Goal: Transaction & Acquisition: Purchase product/service

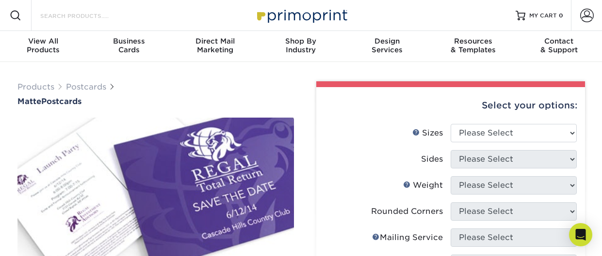
click at [90, 14] on input "Search Products" at bounding box center [86, 16] width 95 height 12
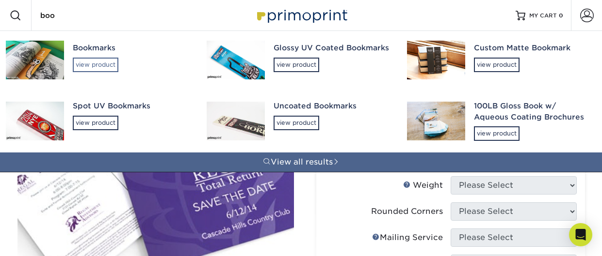
type input "boo"
click at [97, 63] on div "view product" at bounding box center [96, 65] width 46 height 15
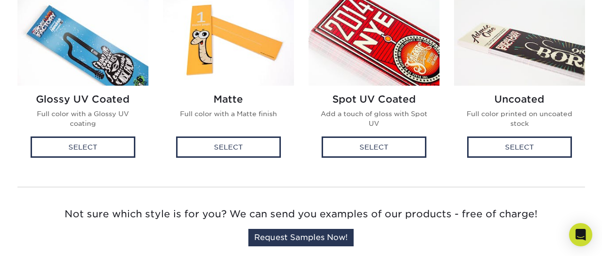
scroll to position [298, 0]
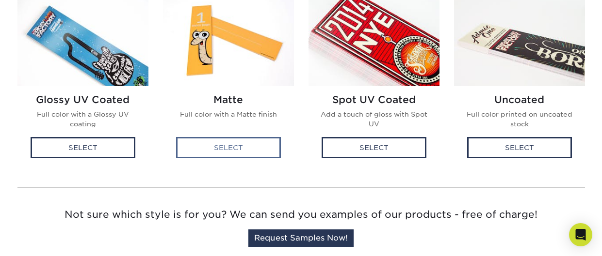
click at [247, 150] on div "Select" at bounding box center [228, 147] width 105 height 21
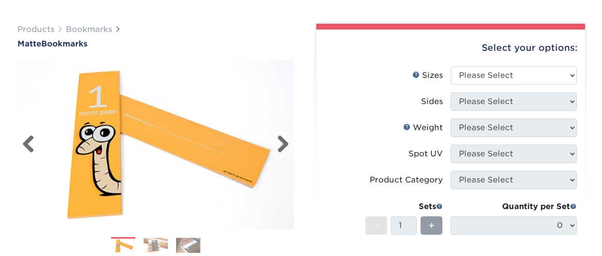
scroll to position [59, 0]
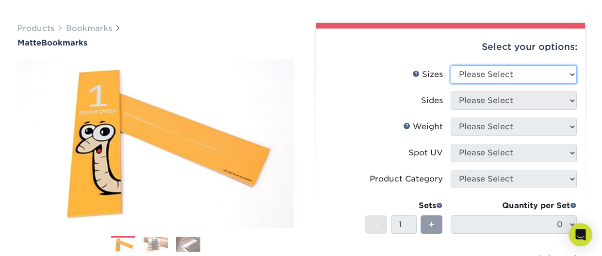
click at [497, 79] on select "Please Select 1.5" x 7" 2" x 8"" at bounding box center [513, 74] width 126 height 18
select select "1.50x7.00"
click at [450, 65] on select "Please Select 1.5" x 7" 2" x 8"" at bounding box center [513, 74] width 126 height 18
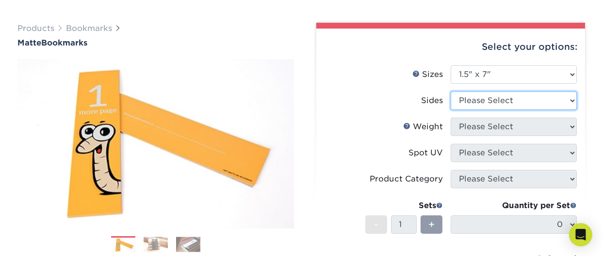
click at [472, 108] on select "Please Select Print Both Sides Print Front Only" at bounding box center [513, 101] width 126 height 18
select select "13abbda7-1d64-4f25-8bb2-c179b224825d"
click at [450, 92] on select "Please Select Print Both Sides Print Front Only" at bounding box center [513, 101] width 126 height 18
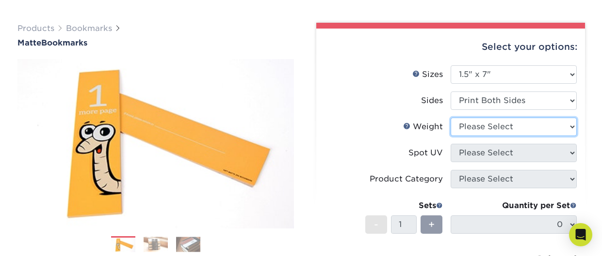
click at [476, 127] on select "Please Select 16PT" at bounding box center [513, 127] width 126 height 18
select select "16PT"
click at [450, 118] on select "Please Select 16PT" at bounding box center [513, 127] width 126 height 18
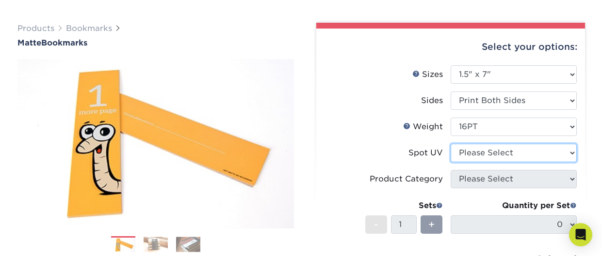
click at [475, 152] on select "Please Select No Spot UV Front and Back (Both Sides) Front Only Back Only" at bounding box center [513, 153] width 126 height 18
select select "3"
click at [450, 144] on select "Please Select No Spot UV Front and Back (Both Sides) Front Only Back Only" at bounding box center [513, 153] width 126 height 18
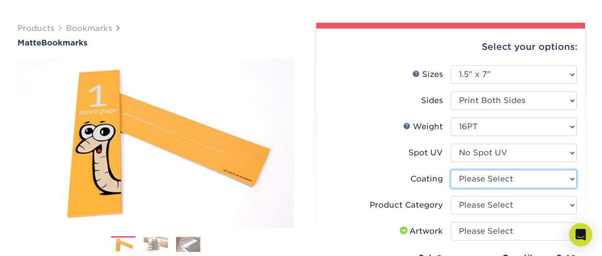
click at [471, 179] on select at bounding box center [513, 179] width 126 height 18
select select "121bb7b5-3b4d-429f-bd8d-bbf80e953313"
click at [450, 170] on select at bounding box center [513, 179] width 126 height 18
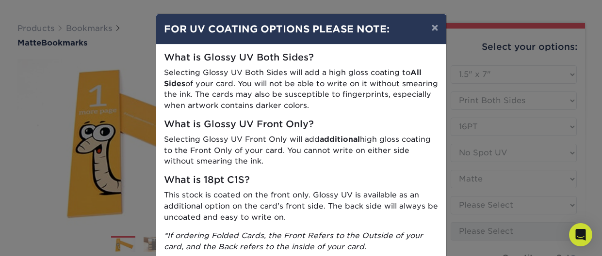
scroll to position [60, 0]
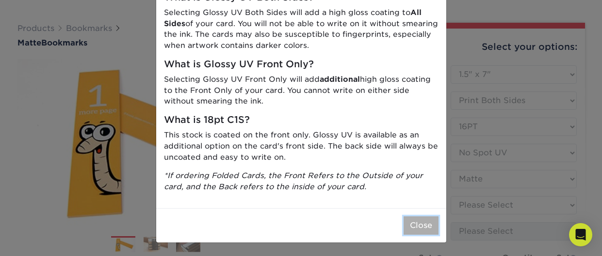
click at [421, 223] on button "Close" at bounding box center [420, 226] width 35 height 18
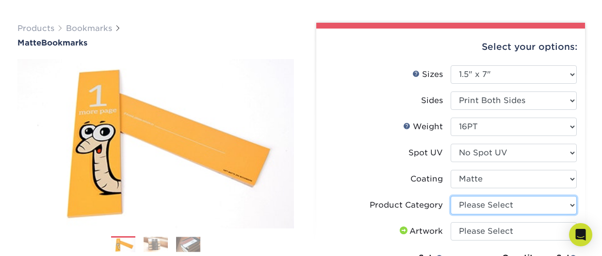
click at [481, 205] on select "Please Select Postcards" at bounding box center [513, 205] width 126 height 18
select select "9b7272e0-d6c8-4c3c-8e97-d3a1bcdab858"
click at [450, 196] on select "Please Select Postcards" at bounding box center [513, 205] width 126 height 18
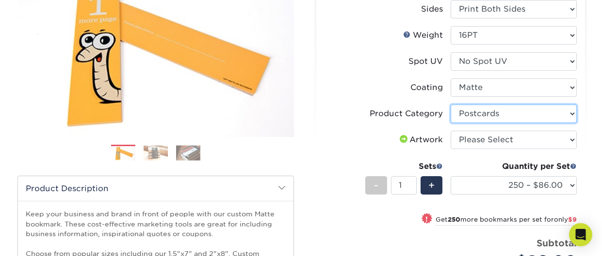
scroll to position [151, 0]
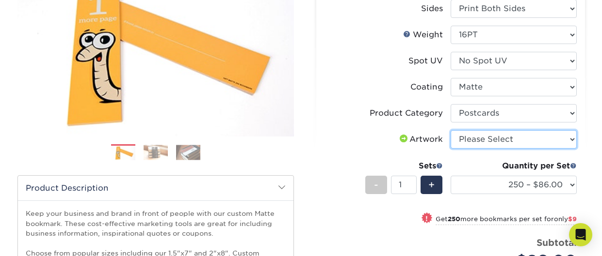
click at [495, 135] on select "Please Select I will upload files I need a design - $50" at bounding box center [513, 139] width 126 height 18
select select "upload"
click at [450, 130] on select "Please Select I will upload files I need a design - $50" at bounding box center [513, 139] width 126 height 18
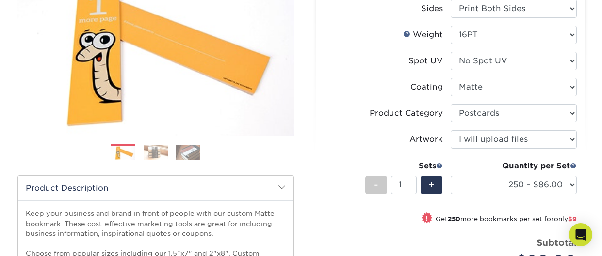
click at [394, 149] on li "Artwork Please Select I will upload files I need a design - $50" at bounding box center [450, 143] width 252 height 26
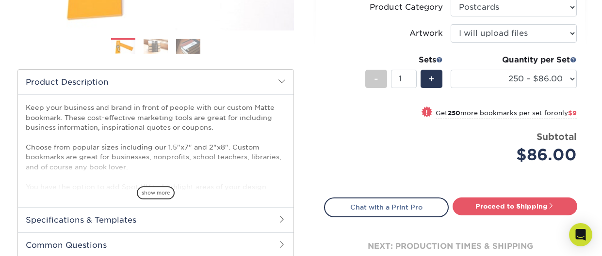
scroll to position [257, 0]
click at [244, 222] on h2 "Specifications & Templates" at bounding box center [155, 219] width 275 height 25
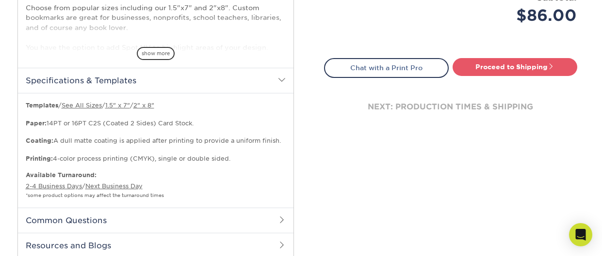
scroll to position [397, 0]
click at [244, 219] on h2 "Common Questions" at bounding box center [155, 219] width 275 height 25
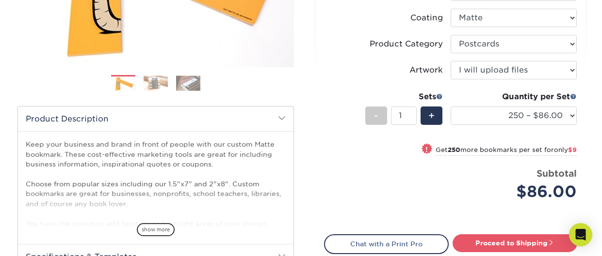
scroll to position [221, 0]
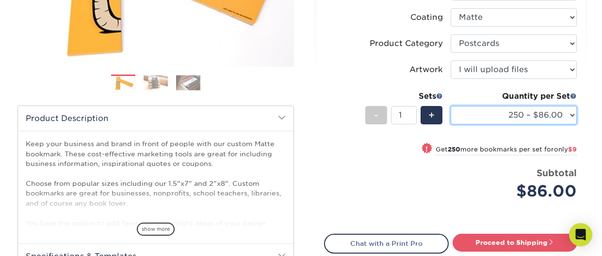
click at [497, 116] on select "250 – $86.00 500 – $95.00 1000 – $110.00 2500 – $175.00 5000 – $269.00 10000 – …" at bounding box center [513, 115] width 126 height 18
select select "1000 – $110.00"
click at [450, 106] on select "250 – $86.00 500 – $95.00 1000 – $110.00 2500 – $175.00 5000 – $269.00 10000 – …" at bounding box center [513, 115] width 126 height 18
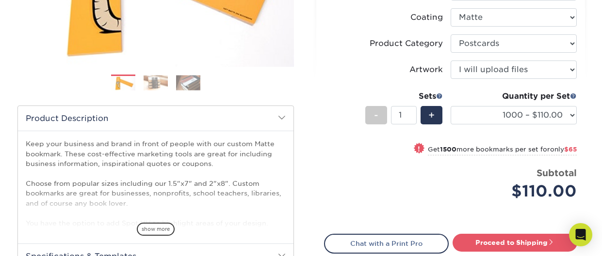
click at [334, 138] on li "Sets - 1 + Quantity per Set 250 – $86.00 500 – $95.00 1000 – $110.00 2500 – $17…" at bounding box center [450, 115] width 252 height 57
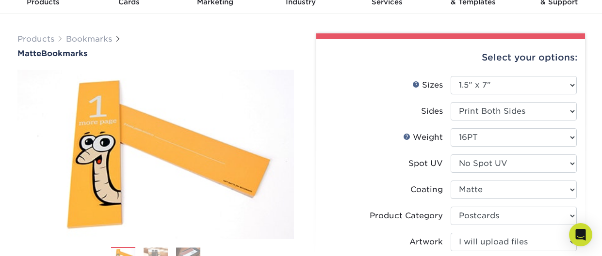
scroll to position [0, 0]
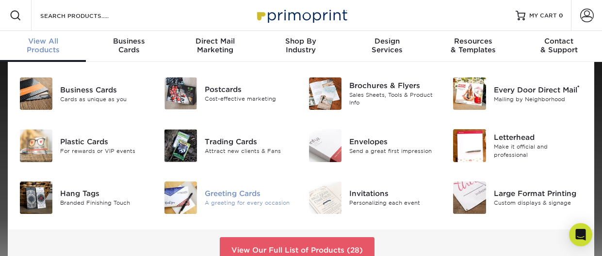
click at [188, 197] on img at bounding box center [180, 198] width 32 height 32
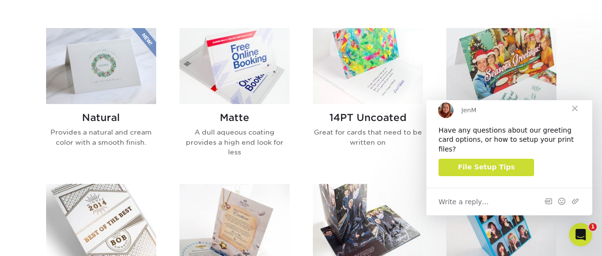
scroll to position [465, 0]
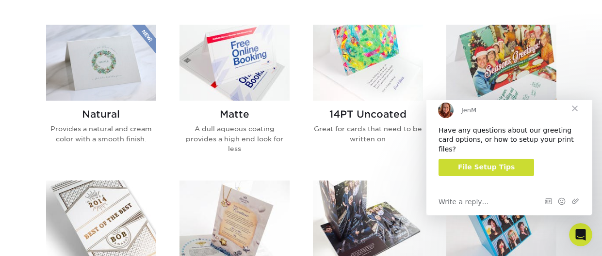
click at [576, 112] on span "Close" at bounding box center [574, 108] width 35 height 35
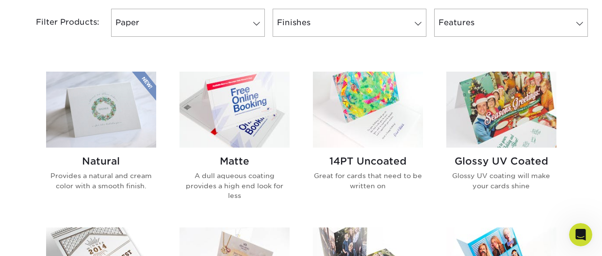
scroll to position [418, 0]
click at [254, 127] on img at bounding box center [234, 110] width 110 height 76
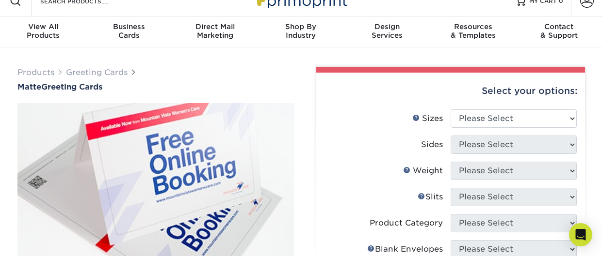
scroll to position [9, 0]
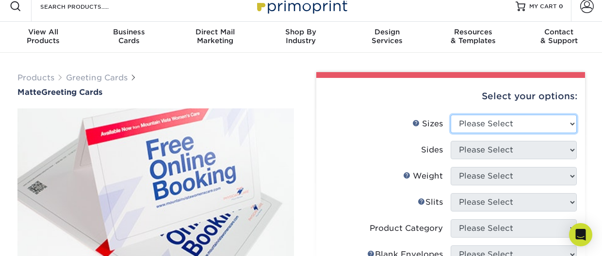
click at [480, 128] on select "Please Select 4.25" x 11" 5.5" x 8.5" 6" x 9" 6" x 12" 7" x 10" 8.5" x 11"" at bounding box center [513, 124] width 126 height 18
click at [450, 115] on select "Please Select 4.25" x 11" 5.5" x 8.5" 6" x 9" 6" x 12" 7" x 10" 8.5" x 11"" at bounding box center [513, 124] width 126 height 18
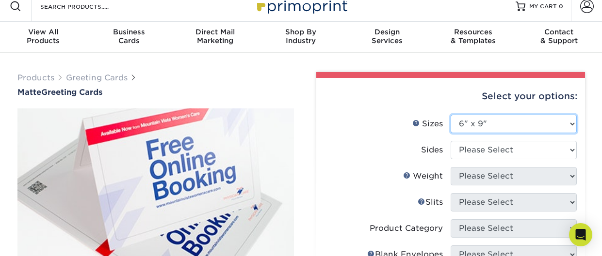
click at [477, 126] on select "Please Select 4.25" x 11" 5.5" x 8.5" 6" x 9" 6" x 12" 7" x 10" 8.5" x 11"" at bounding box center [513, 124] width 126 height 18
select select "5.50x8.50"
click at [450, 115] on select "Please Select 4.25" x 11" 5.5" x 8.5" 6" x 9" 6" x 12" 7" x 10" 8.5" x 11"" at bounding box center [513, 124] width 126 height 18
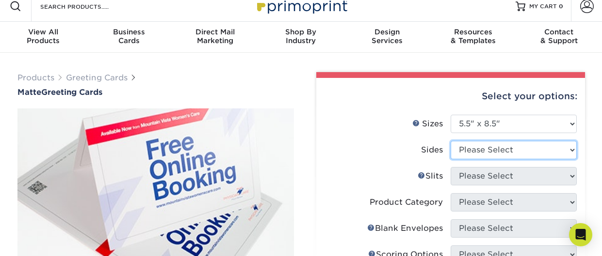
click at [480, 149] on select "Please Select Print Both Sides Print Front Only" at bounding box center [513, 150] width 126 height 18
select select "32d3c223-f82c-492b-b915-ba065a00862f"
click at [450, 141] on select "Please Select Print Both Sides Print Front Only" at bounding box center [513, 150] width 126 height 18
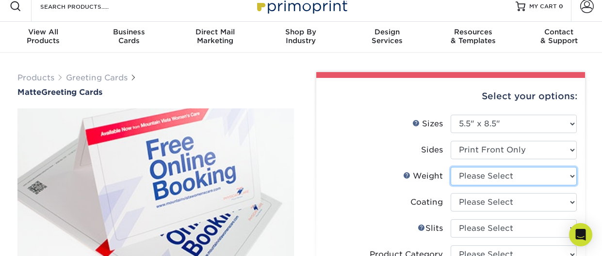
click at [509, 177] on select "Please Select 14PT" at bounding box center [513, 176] width 126 height 18
select select "14PT"
click at [450, 167] on select "Please Select 14PT" at bounding box center [513, 176] width 126 height 18
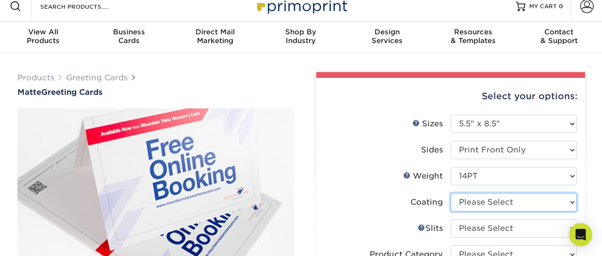
click at [494, 200] on select at bounding box center [513, 202] width 126 height 18
select select "121bb7b5-3b4d-429f-bd8d-bbf80e953313"
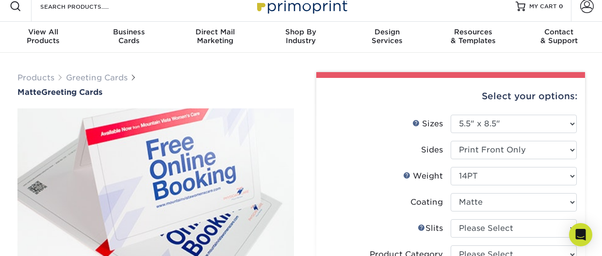
click at [450, 193] on select at bounding box center [513, 202] width 126 height 18
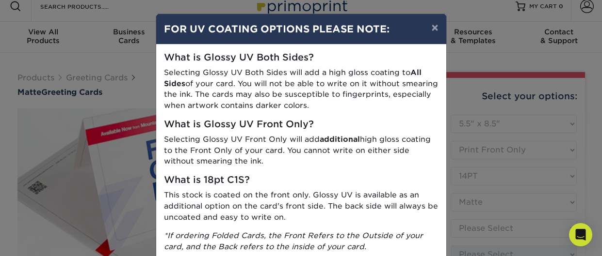
scroll to position [60, 0]
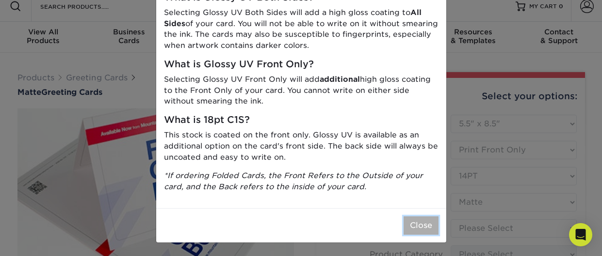
click at [420, 223] on button "Close" at bounding box center [420, 226] width 35 height 18
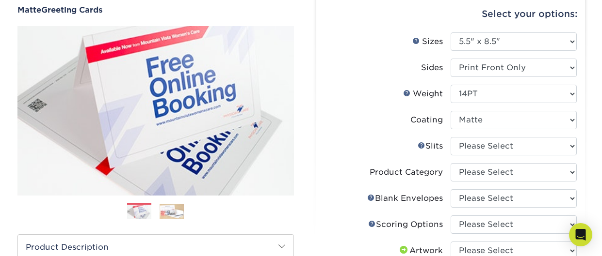
scroll to position [100, 0]
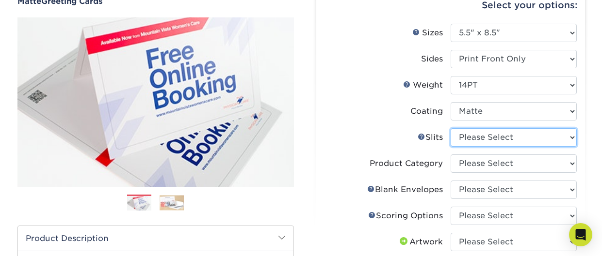
click at [491, 137] on select "Please Select Moon Slits Bottom Panel Moon Slits Right Panel No Gift Card Slits…" at bounding box center [513, 137] width 126 height 18
select select "c4055f3c-a707-4a99-931b-ce83690041fd"
click at [450, 128] on select "Please Select Moon Slits Bottom Panel Moon Slits Right Panel No Gift Card Slits…" at bounding box center [513, 137] width 126 height 18
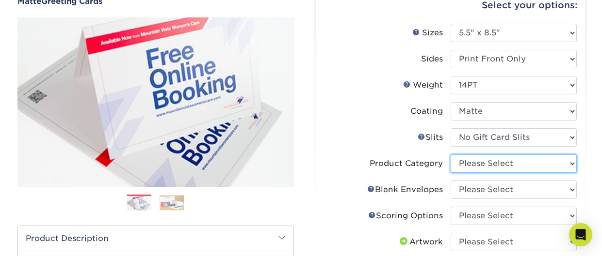
click at [474, 165] on select "Please Select Greeting Cards" at bounding box center [513, 164] width 126 height 18
select select "b7f8198f-f281-4438-a52e-cd7a5c5c0cfc"
click at [450, 155] on select "Please Select Greeting Cards" at bounding box center [513, 164] width 126 height 18
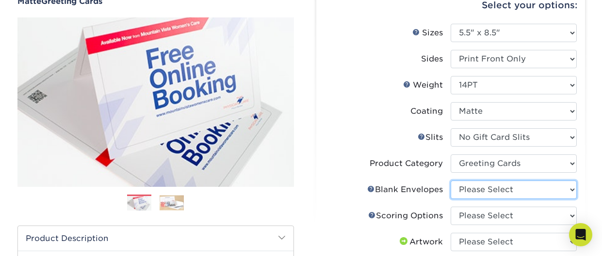
click at [475, 189] on select "Please Select No Blank Envelopes Yes 100 Envelopes A2 Yes 250 Envelopes A2 Yes …" at bounding box center [513, 190] width 126 height 18
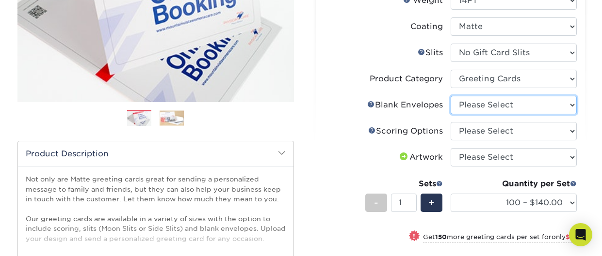
scroll to position [186, 0]
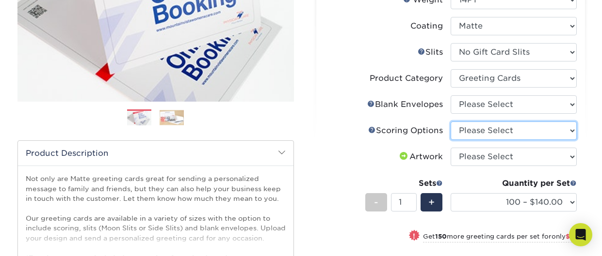
click at [474, 132] on select "Please Select Score in Half" at bounding box center [513, 131] width 126 height 18
select select "b23166fa-223a-4016-b2d3-d3438452c7d9"
click at [450, 122] on select "Please Select Score in Half" at bounding box center [513, 131] width 126 height 18
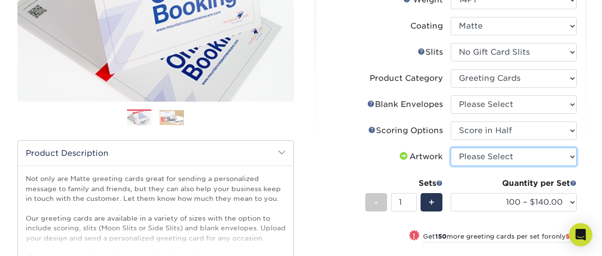
click at [478, 155] on select "Please Select I will upload files I need a design - $75" at bounding box center [513, 157] width 126 height 18
select select "upload"
click at [450, 148] on select "Please Select I will upload files I need a design - $75" at bounding box center [513, 157] width 126 height 18
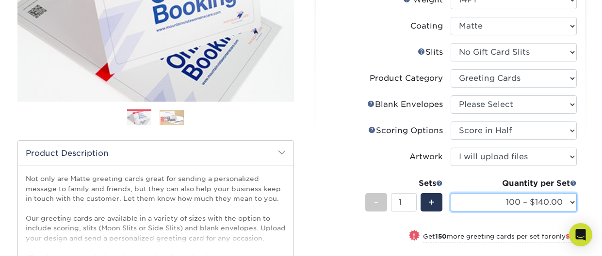
click at [480, 198] on select "100 – $140.00 250 – $152.00 500 – $195.00 1000 – $240.00 2500 – $406.00 5000 – …" at bounding box center [513, 202] width 126 height 18
select select "1000 – $240.00"
click at [450, 193] on select "100 – $140.00 250 – $152.00 500 – $195.00 1000 – $240.00 2500 – $406.00 5000 – …" at bounding box center [513, 202] width 126 height 18
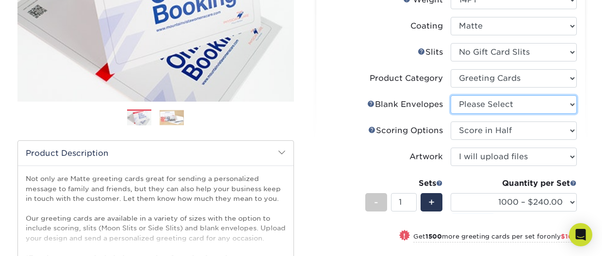
click at [476, 103] on select "Please Select No Blank Envelopes Yes 100 Envelopes A2 Yes 250 Envelopes A2 Yes …" at bounding box center [513, 104] width 126 height 18
select select "2a0dc1ec-88cc-4886-a5d5-a562d7cf7fa4"
click at [450, 95] on select "Please Select No Blank Envelopes Yes 100 Envelopes A2 Yes 250 Envelopes A2 Yes …" at bounding box center [513, 104] width 126 height 18
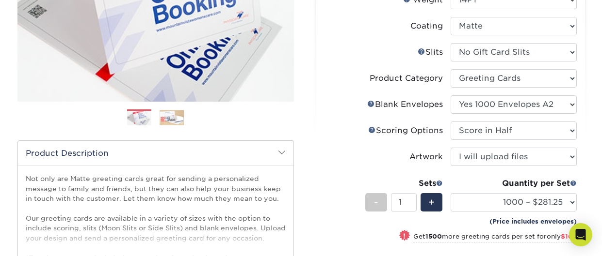
click at [370, 157] on label "Artwork" at bounding box center [387, 157] width 126 height 18
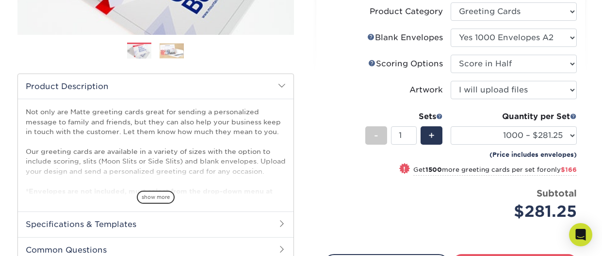
scroll to position [253, 0]
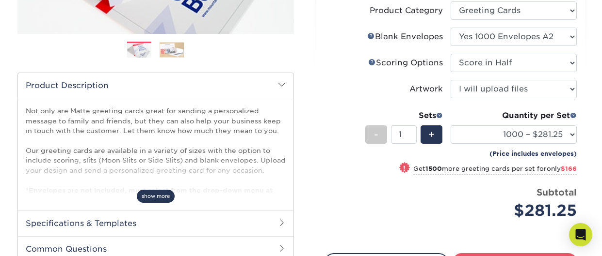
click at [150, 193] on span "show more" at bounding box center [156, 196] width 38 height 13
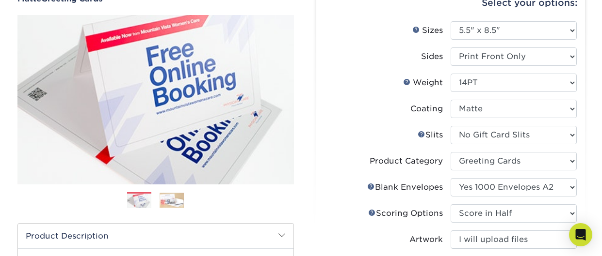
scroll to position [0, 0]
